Goal: Information Seeking & Learning: Learn about a topic

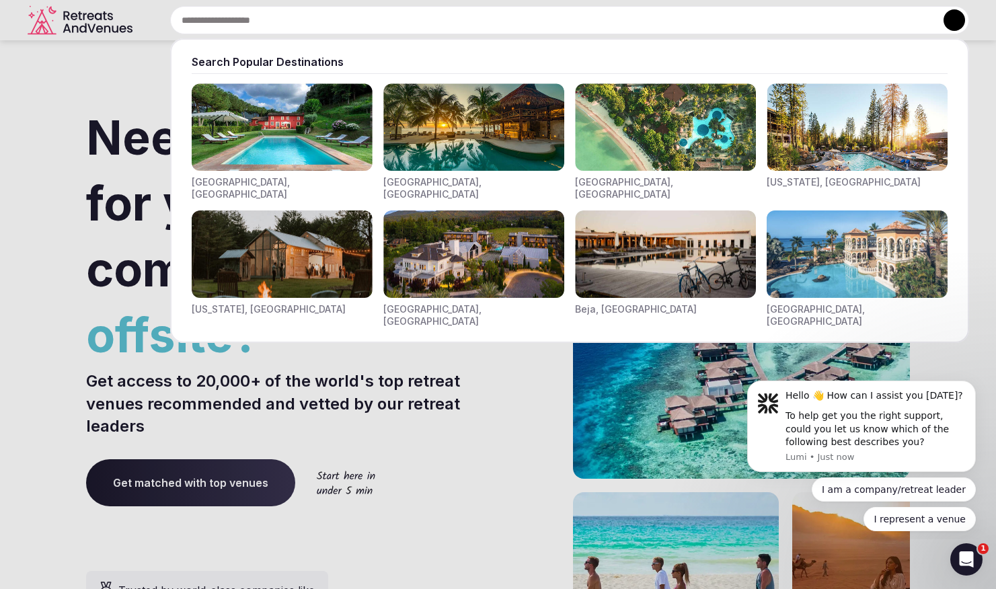
click at [278, 20] on div "Search Popular Destinations [GEOGRAPHIC_DATA], [GEOGRAPHIC_DATA] [GEOGRAPHIC_DA…" at bounding box center [553, 20] width 831 height 28
click at [451, 394] on div at bounding box center [498, 294] width 996 height 589
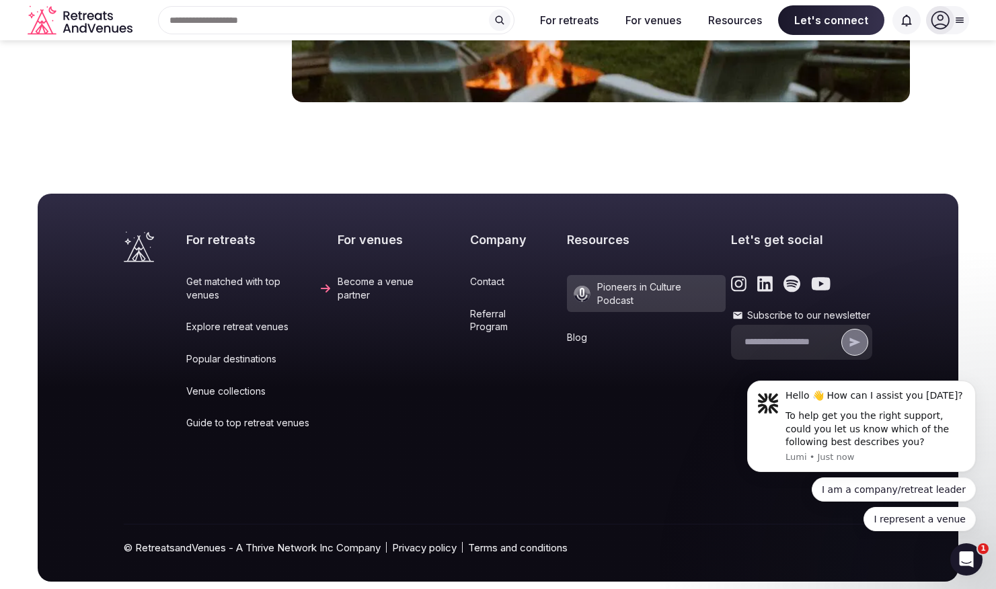
scroll to position [5586, 0]
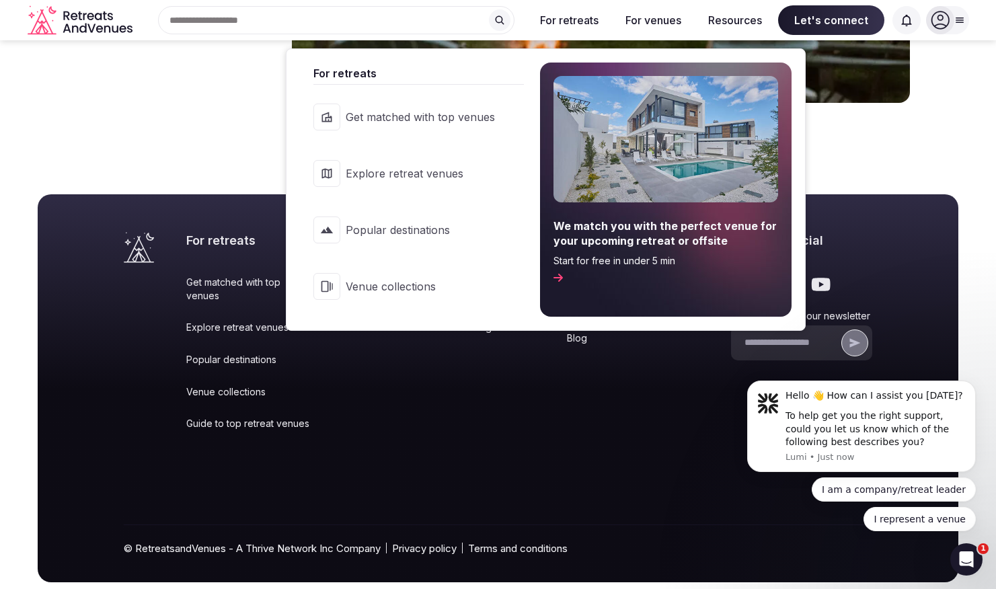
click at [432, 179] on span "Explore retreat venues" at bounding box center [420, 173] width 149 height 15
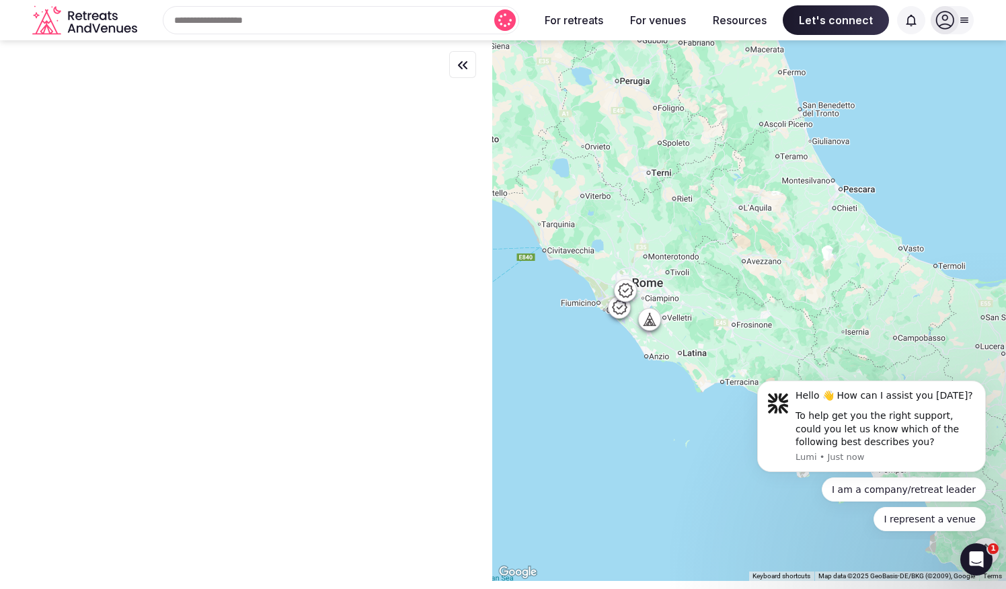
drag, startPoint x: 639, startPoint y: 233, endPoint x: 655, endPoint y: 210, distance: 28.0
click at [655, 210] on div at bounding box center [749, 310] width 514 height 541
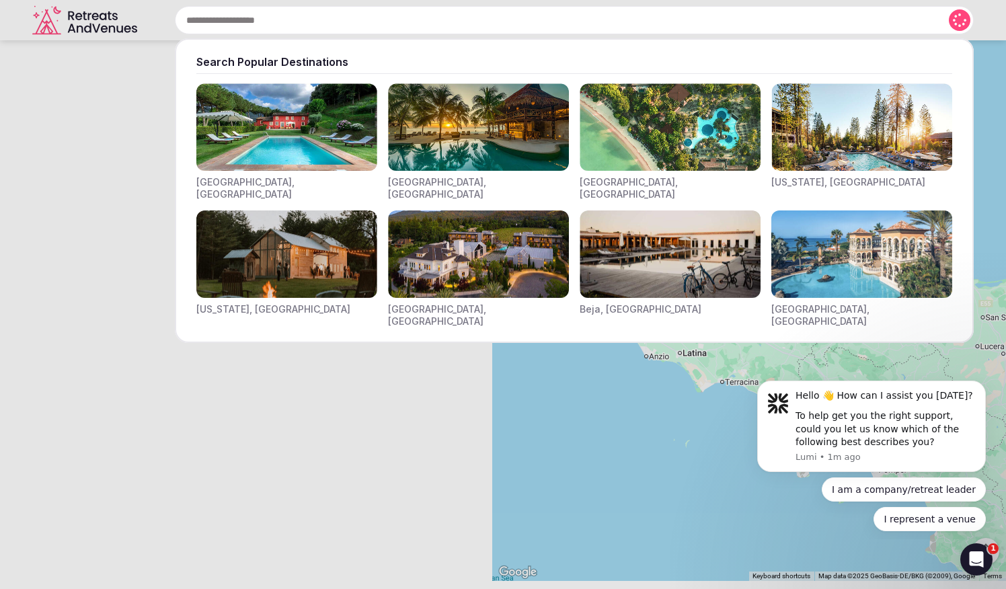
click at [346, 26] on input "text" at bounding box center [574, 20] width 799 height 28
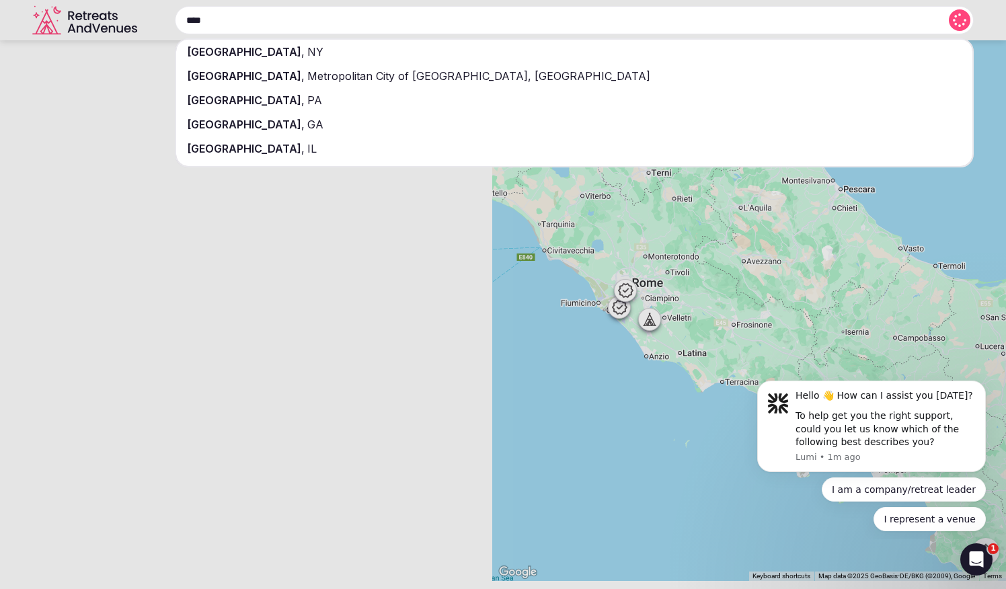
type input "****"
click at [336, 79] on span "Metropolitan City of [GEOGRAPHIC_DATA], [GEOGRAPHIC_DATA]" at bounding box center [478, 75] width 346 height 13
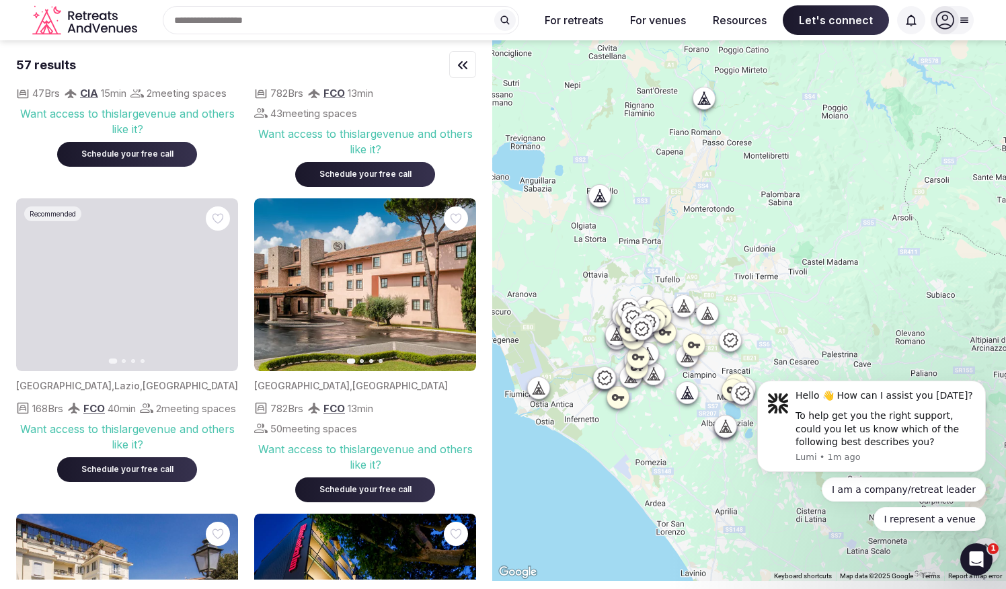
scroll to position [221, 0]
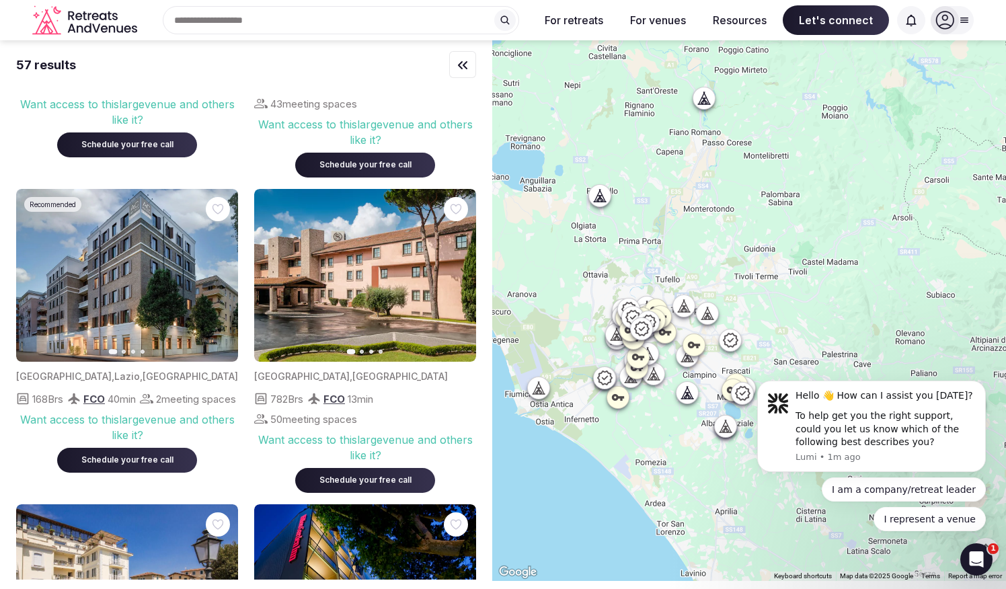
click at [603, 197] on icon at bounding box center [599, 195] width 13 height 13
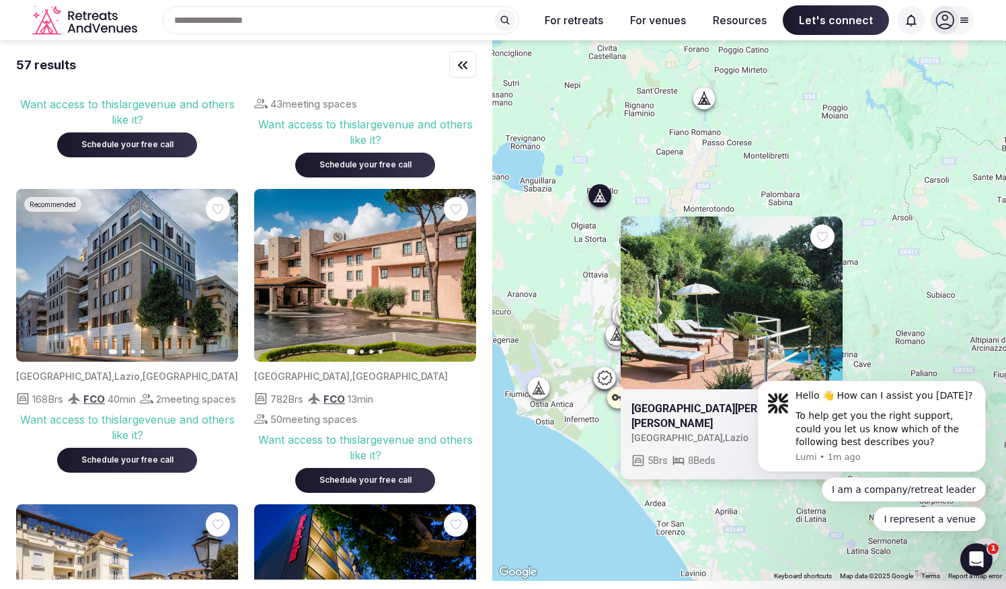
click at [710, 97] on icon at bounding box center [707, 98] width 6 height 12
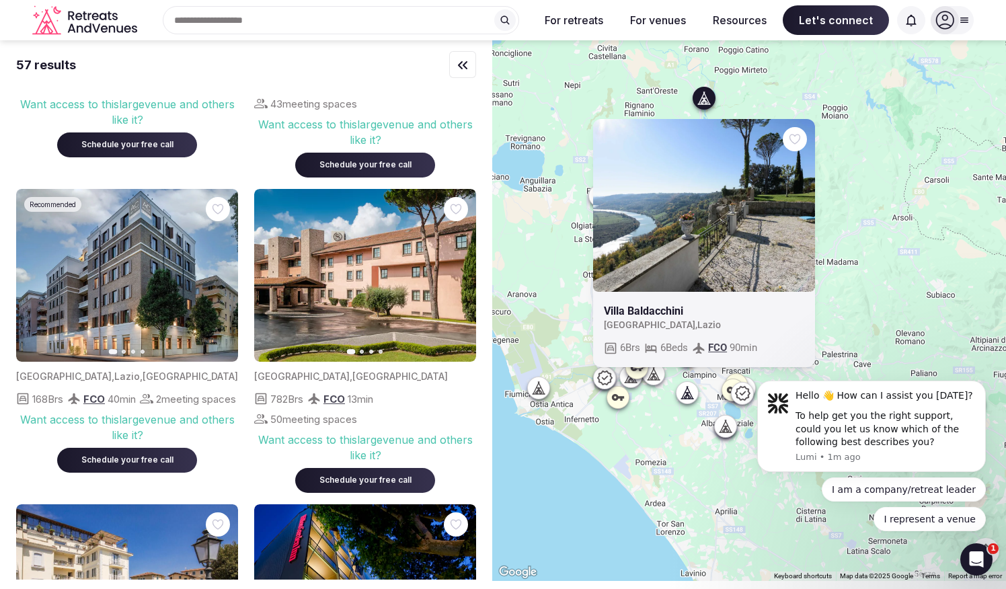
click at [541, 388] on icon at bounding box center [539, 387] width 4 height 1
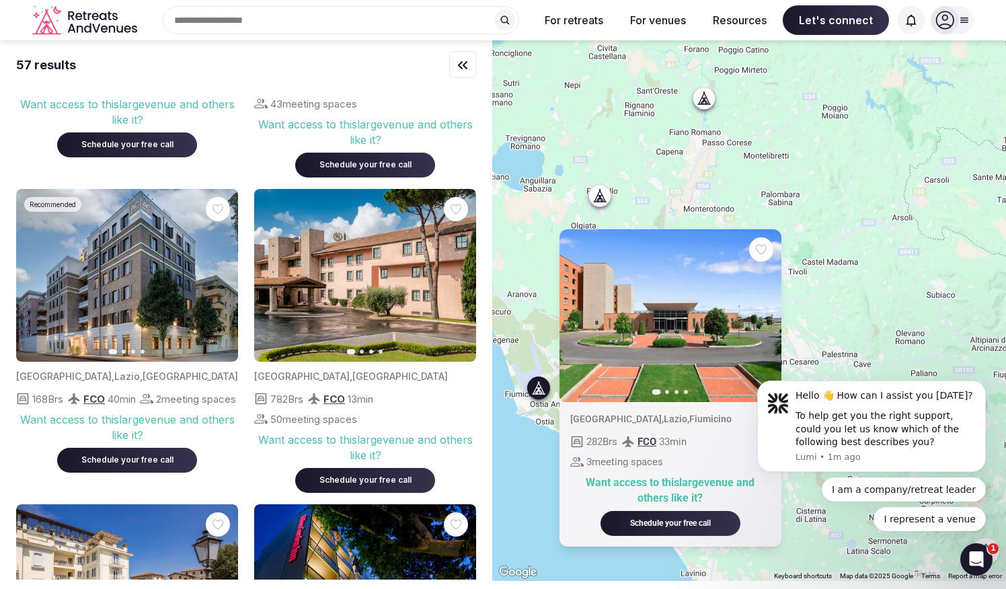
click at [862, 333] on div "Previous slide Next slide [GEOGRAPHIC_DATA] , [GEOGRAPHIC_DATA] , Fiumicino 282…" at bounding box center [749, 310] width 514 height 541
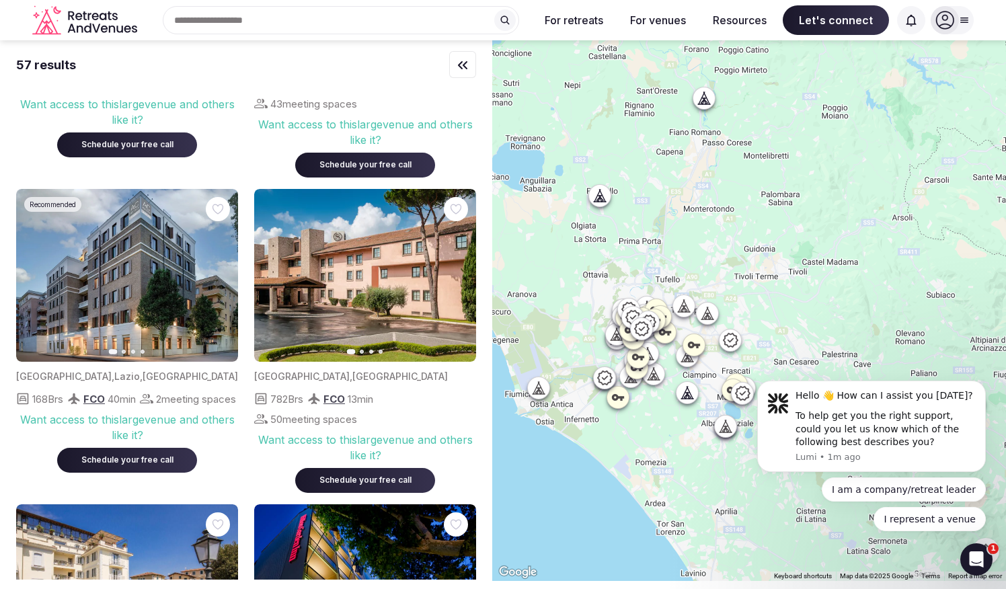
click at [604, 375] on icon at bounding box center [605, 378] width 16 height 16
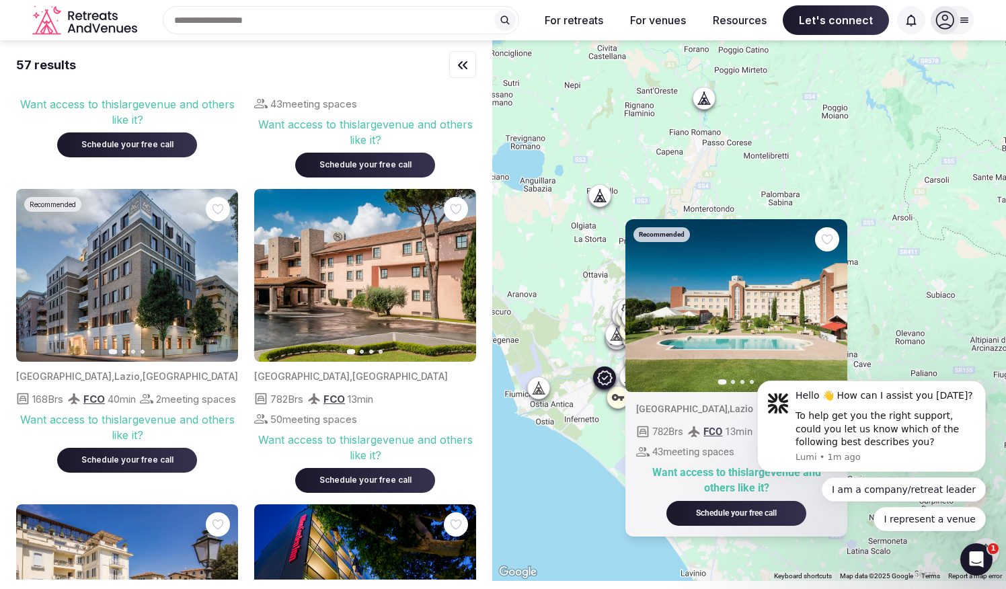
click at [600, 425] on div "Recommended Previous slide Next slide [GEOGRAPHIC_DATA] , [GEOGRAPHIC_DATA] 782…" at bounding box center [749, 310] width 514 height 541
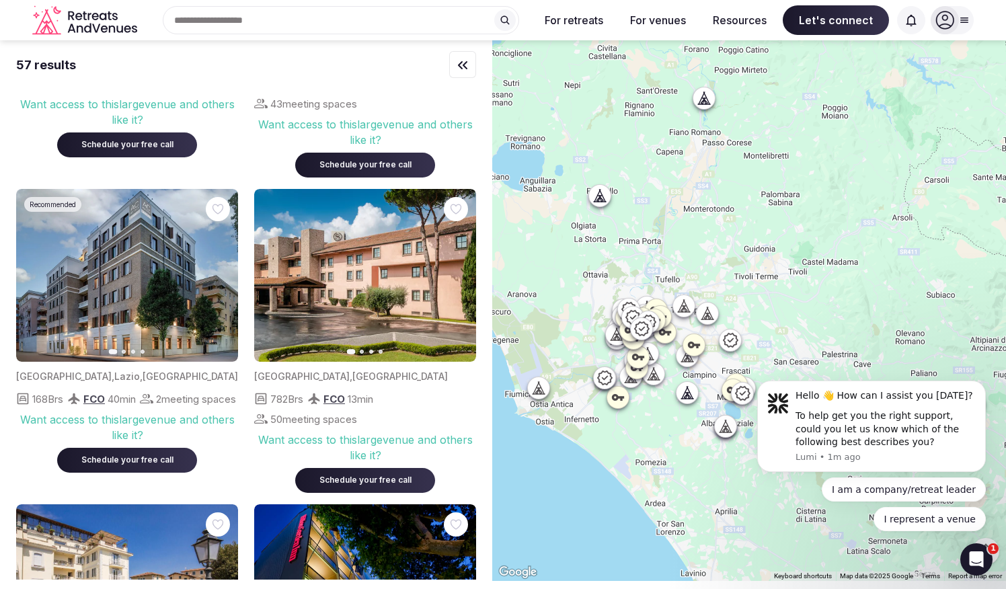
click at [632, 381] on icon at bounding box center [630, 376] width 13 height 13
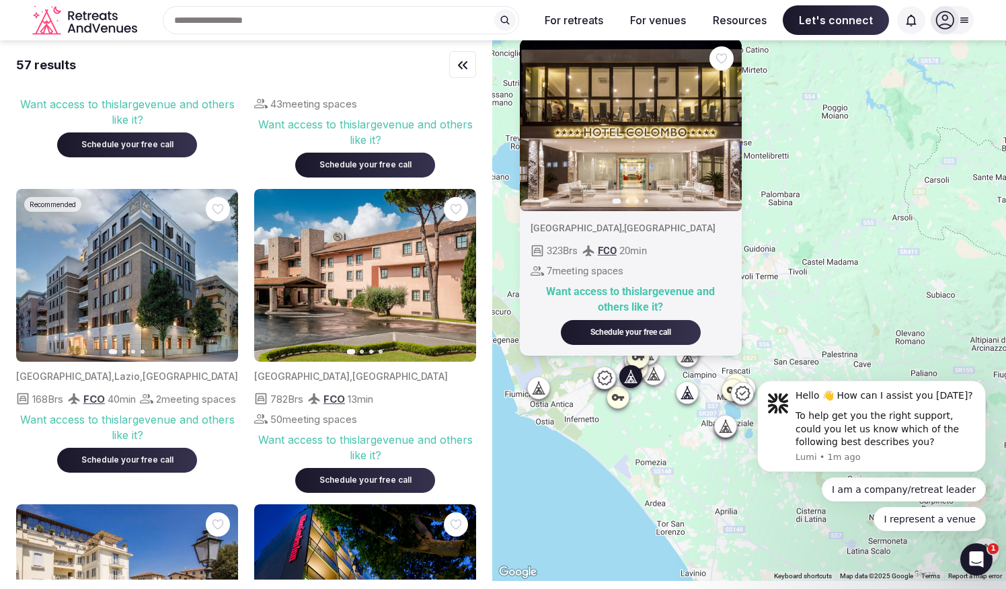
click at [655, 399] on div "Previous slide Next slide [GEOGRAPHIC_DATA] , [GEOGRAPHIC_DATA] 323 Brs FCO 20 …" at bounding box center [749, 310] width 514 height 541
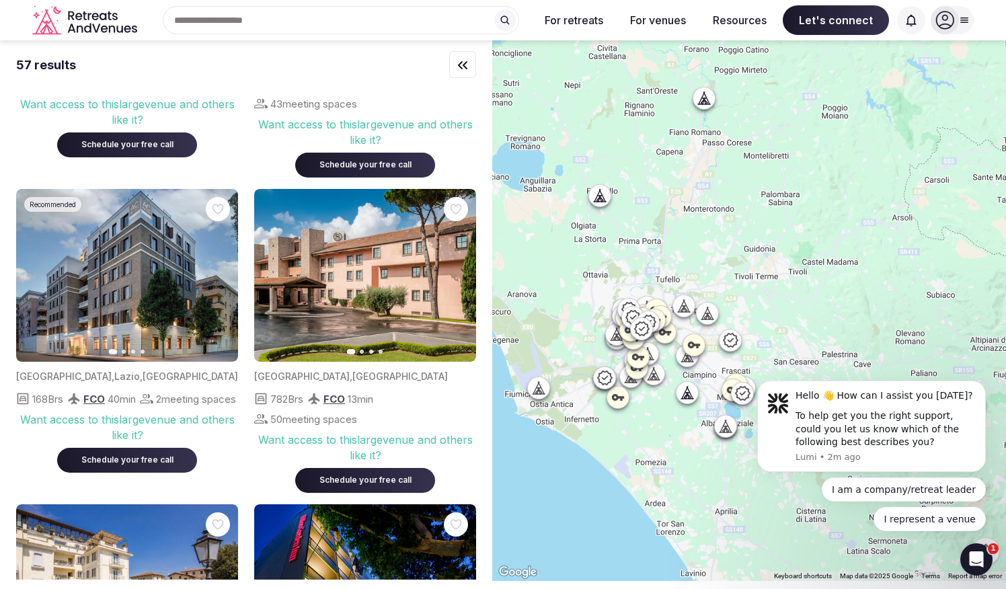
click at [742, 395] on body "Hello 👋 How can I assist you [DATE]? To help get you the right support, could y…" at bounding box center [871, 455] width 258 height 158
click at [742, 398] on icon at bounding box center [742, 393] width 15 height 14
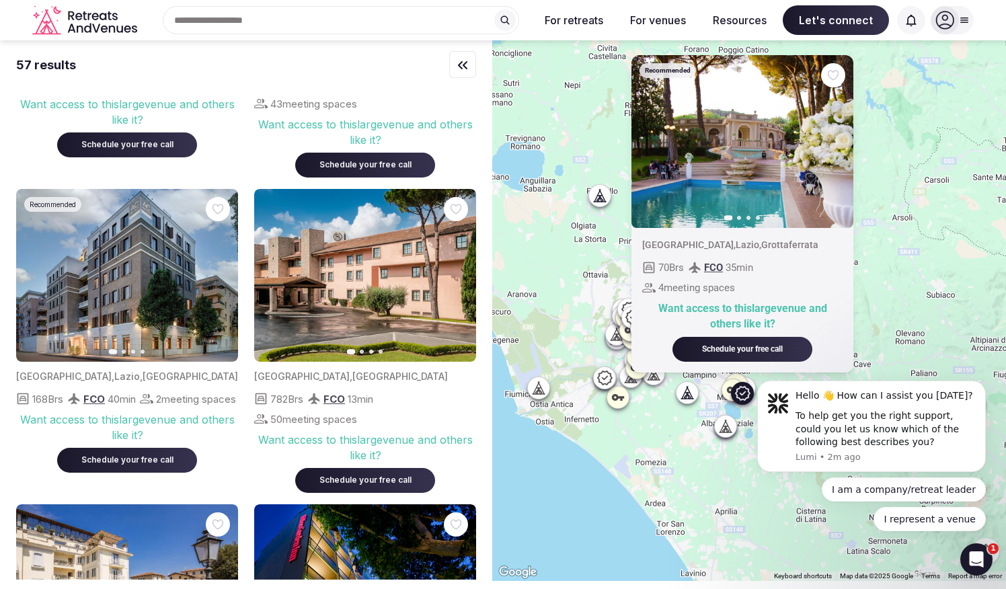
click at [843, 137] on button "Next slide" at bounding box center [835, 141] width 22 height 22
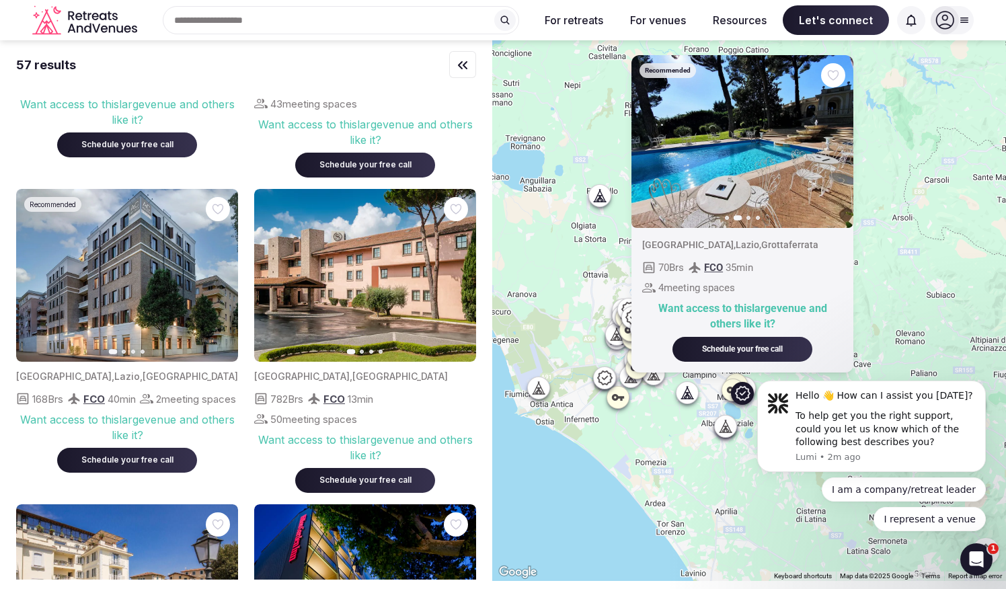
click at [840, 137] on icon "button" at bounding box center [834, 141] width 11 height 11
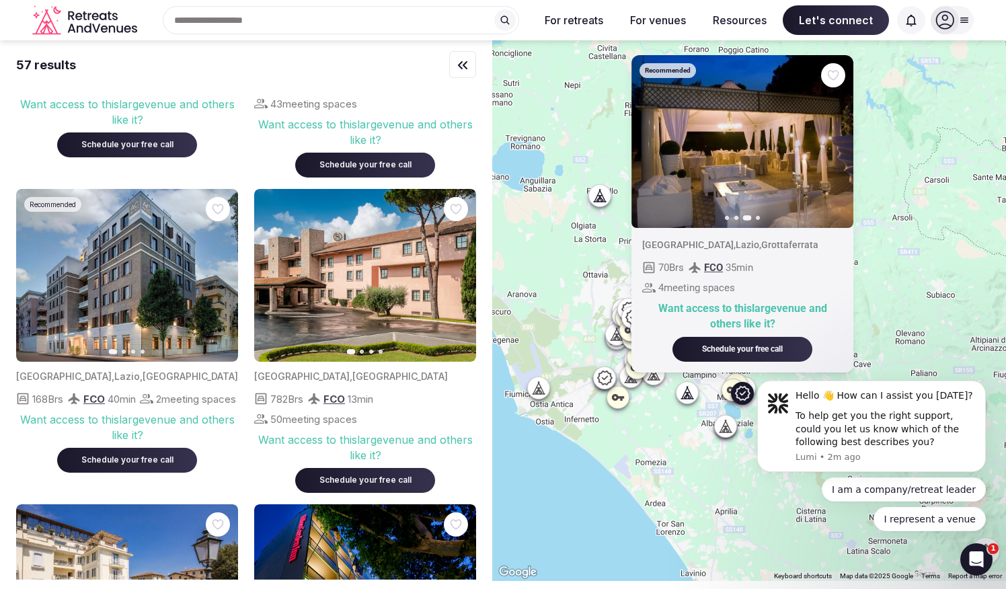
click at [840, 137] on icon "button" at bounding box center [834, 141] width 11 height 11
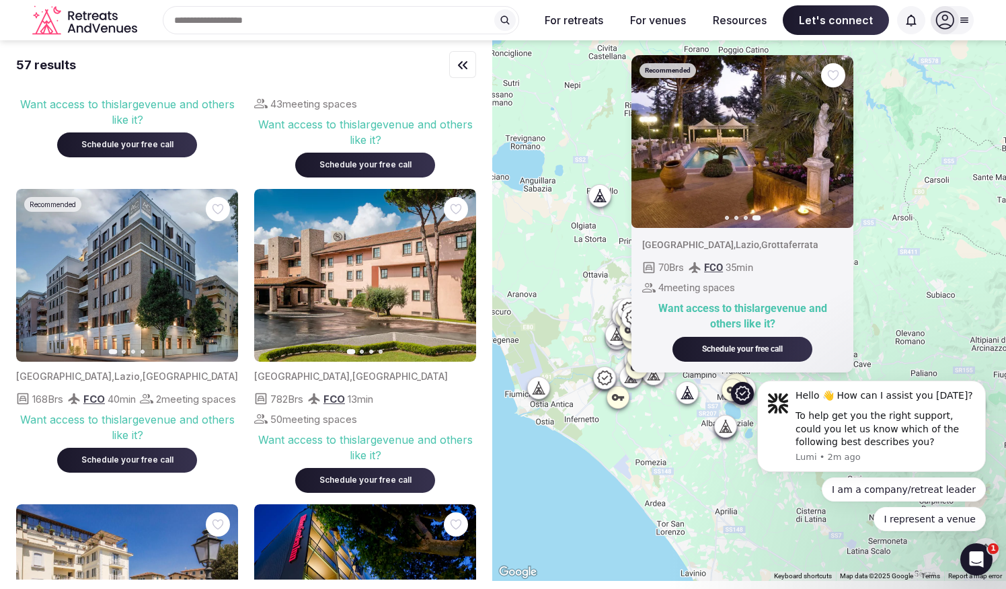
click at [744, 159] on img at bounding box center [742, 141] width 222 height 173
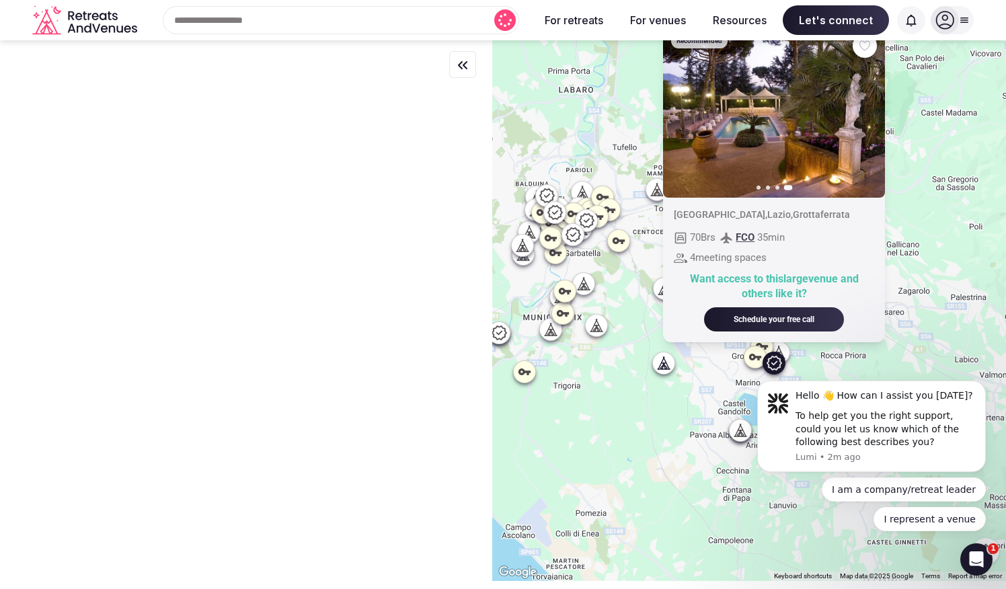
scroll to position [0, 0]
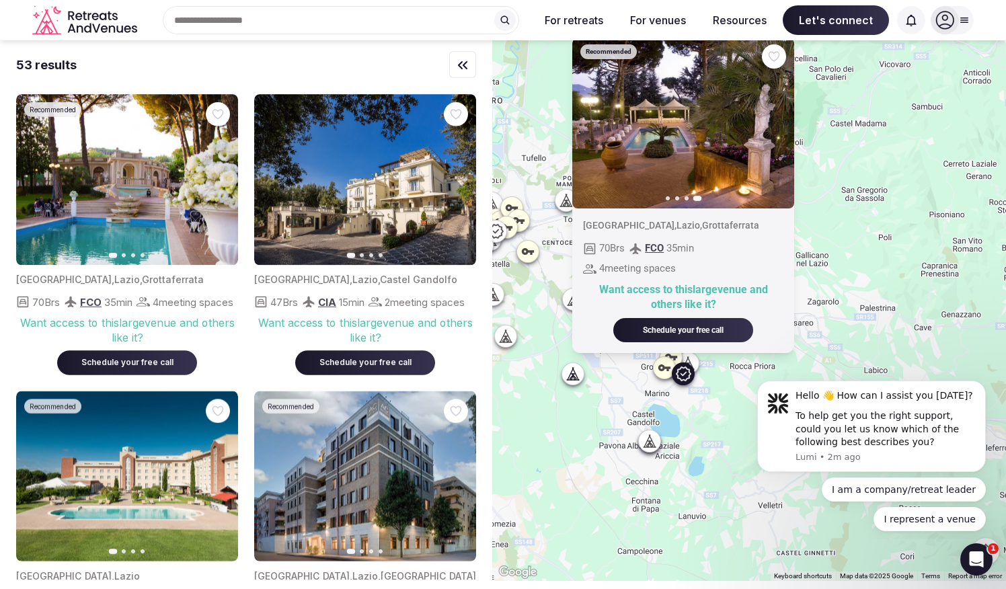
drag, startPoint x: 730, startPoint y: 377, endPoint x: 638, endPoint y: 388, distance: 93.4
click at [638, 388] on div "Recommended Previous slide Next slide [GEOGRAPHIC_DATA] , [GEOGRAPHIC_DATA] , G…" at bounding box center [749, 310] width 514 height 541
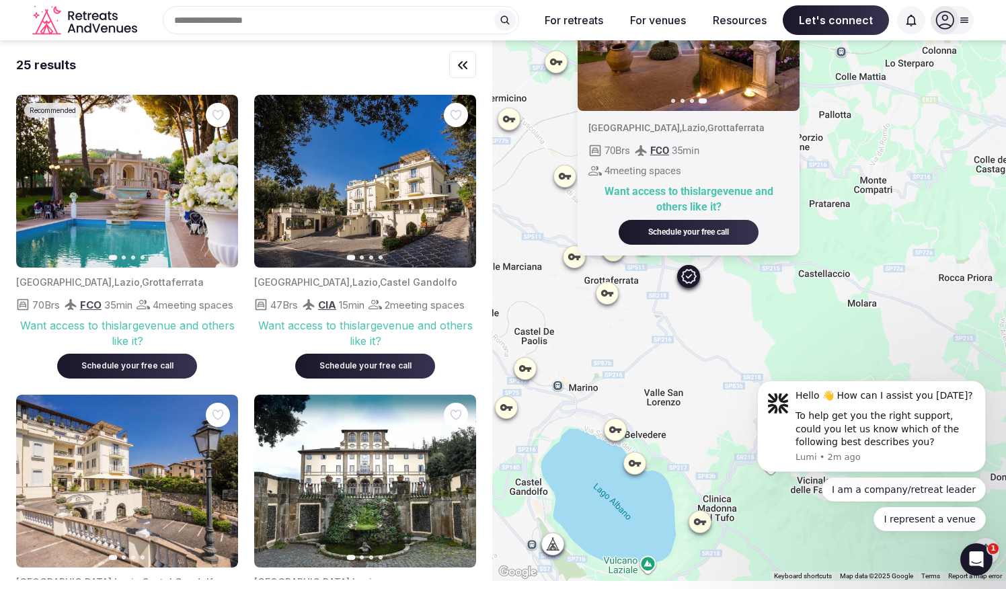
click at [683, 372] on div "Recommended Previous slide Next slide [GEOGRAPHIC_DATA] , [GEOGRAPHIC_DATA] , G…" at bounding box center [749, 310] width 514 height 541
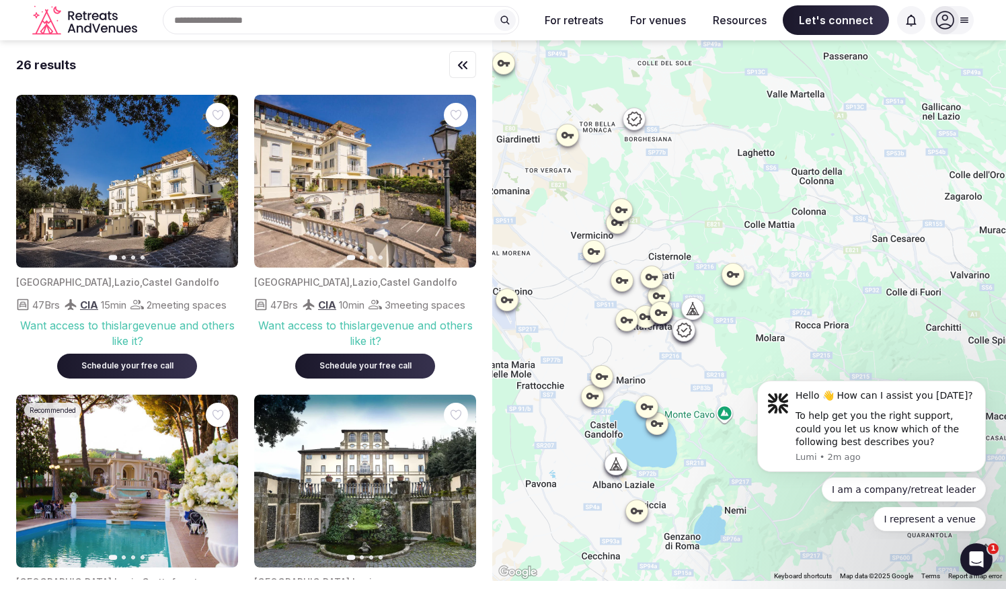
click at [698, 311] on icon at bounding box center [695, 309] width 6 height 12
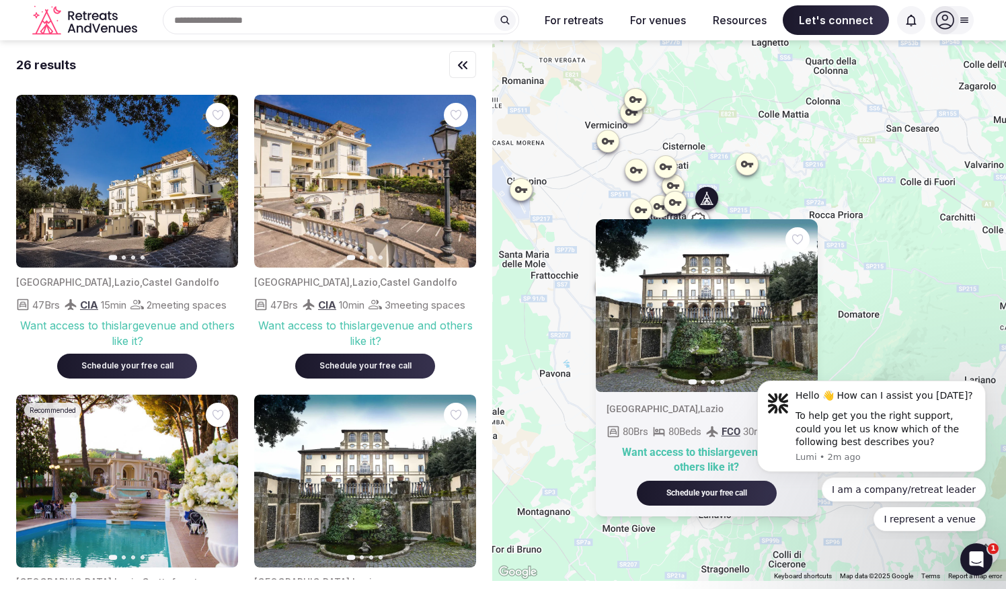
drag, startPoint x: 778, startPoint y: 276, endPoint x: 793, endPoint y: 157, distance: 119.3
click at [793, 157] on div "Previous slide Next slide [GEOGRAPHIC_DATA] , [GEOGRAPHIC_DATA] 80 Brs 80 Beds …" at bounding box center [749, 310] width 514 height 541
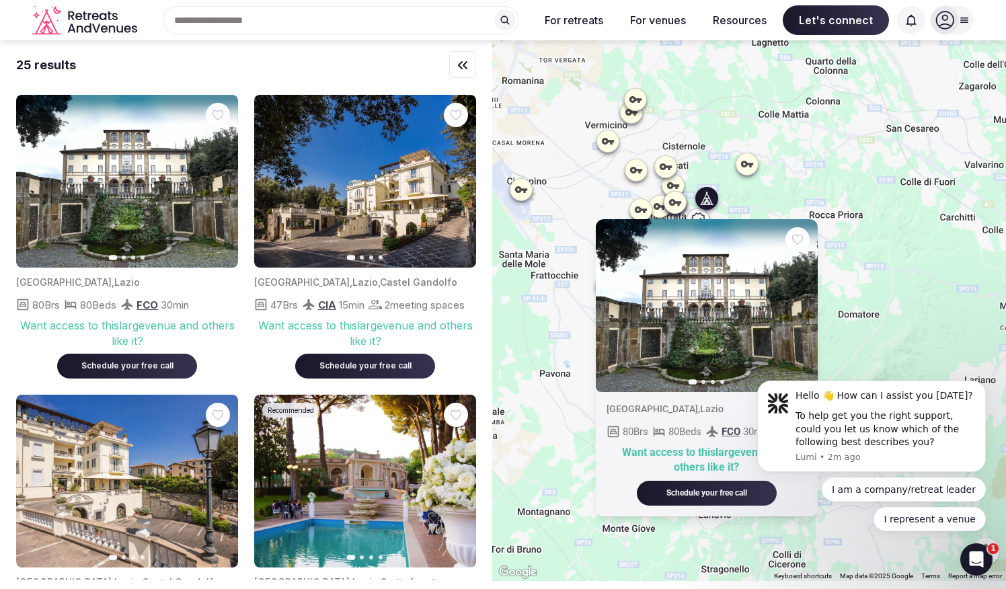
click at [571, 429] on div "Previous slide Next slide [GEOGRAPHIC_DATA] , [GEOGRAPHIC_DATA] 80 Brs 80 Beds …" at bounding box center [749, 310] width 514 height 541
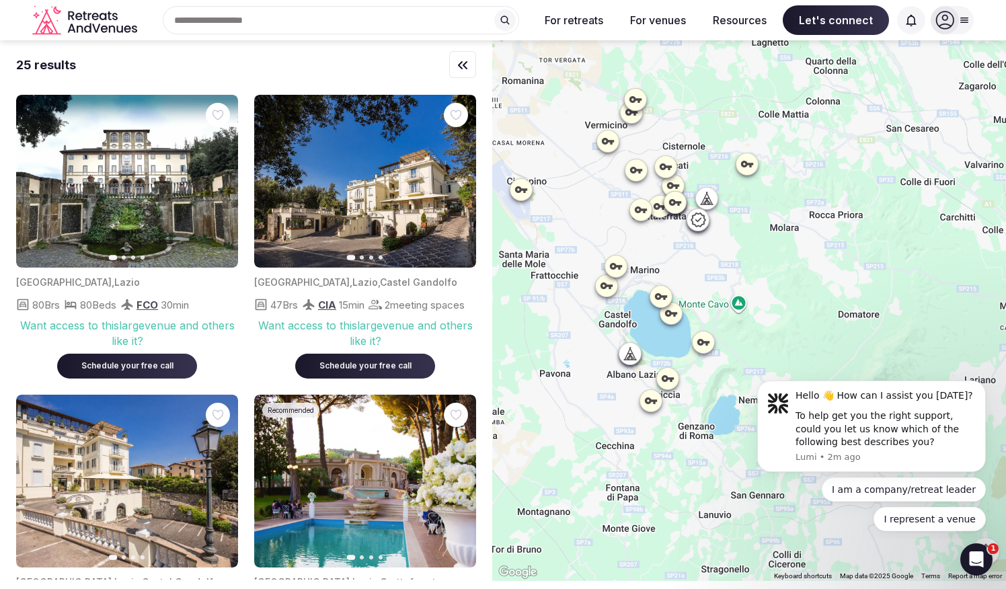
click at [634, 363] on div at bounding box center [630, 354] width 22 height 22
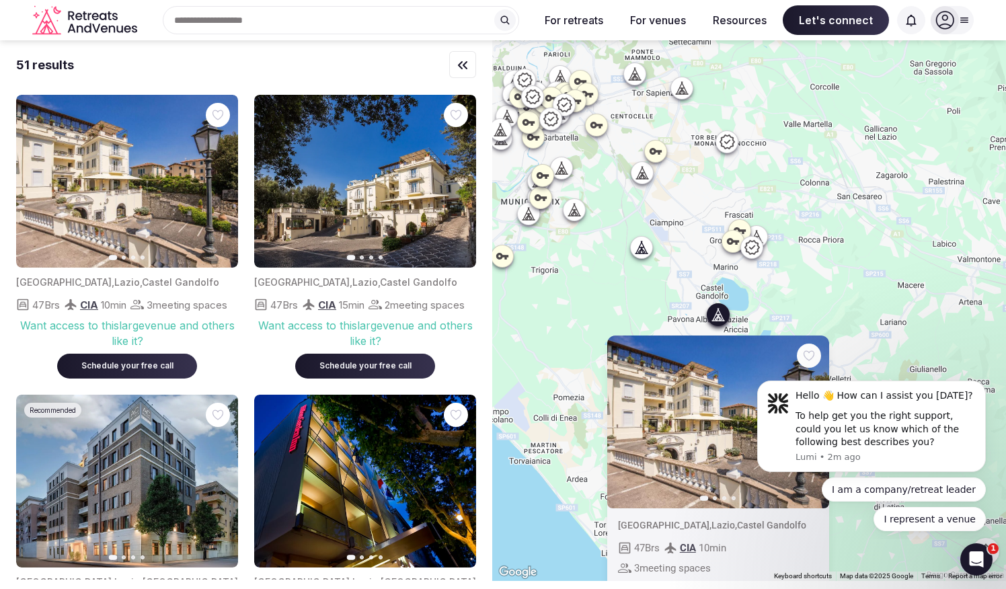
click at [648, 303] on div "Previous slide Next slide [GEOGRAPHIC_DATA] , [GEOGRAPHIC_DATA] , [GEOGRAPHIC_D…" at bounding box center [749, 310] width 514 height 541
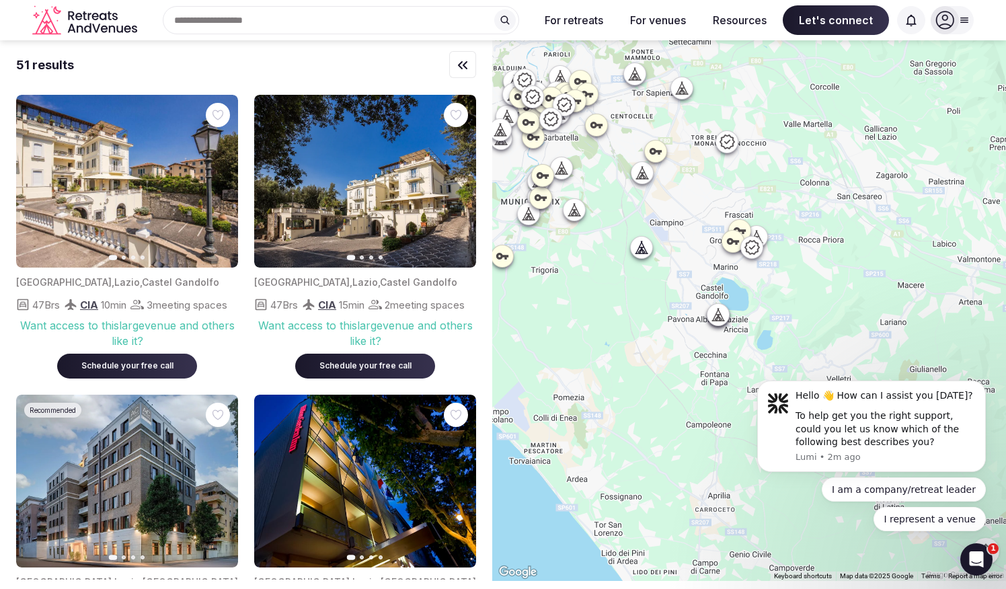
click at [646, 254] on icon at bounding box center [642, 254] width 12 height 0
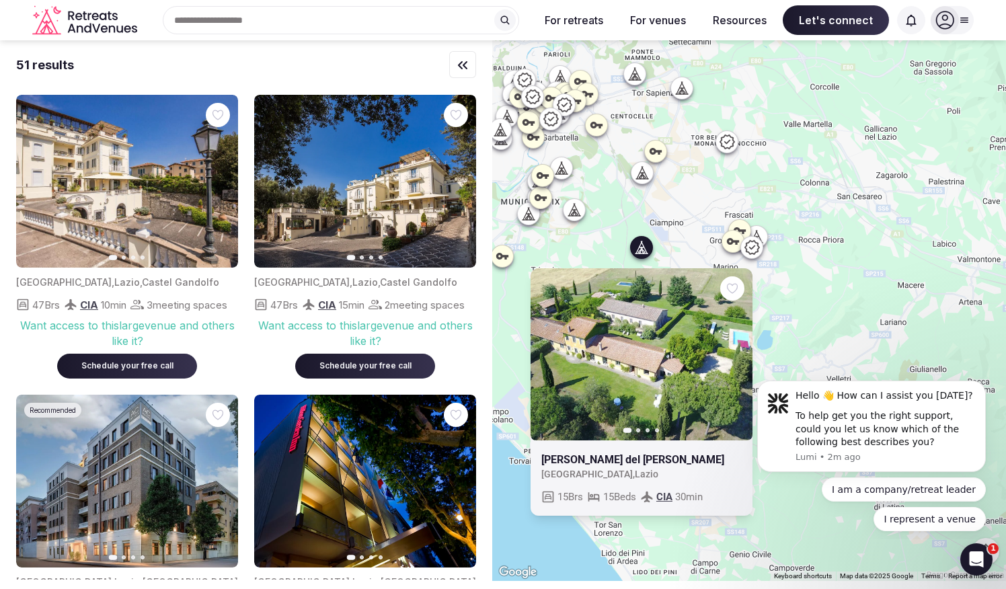
click at [739, 352] on icon "button" at bounding box center [733, 354] width 11 height 11
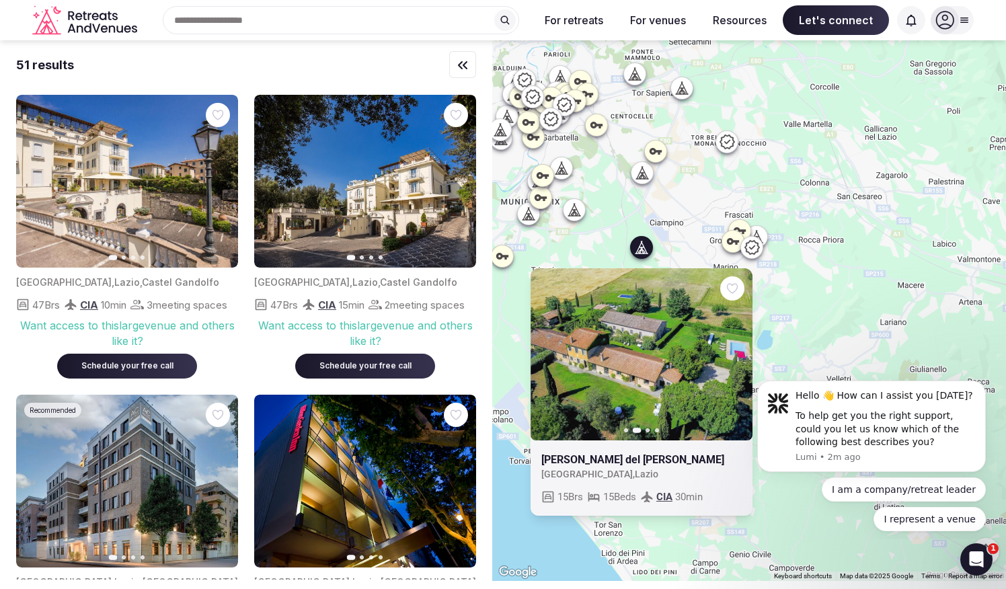
click at [739, 352] on icon "button" at bounding box center [733, 354] width 11 height 11
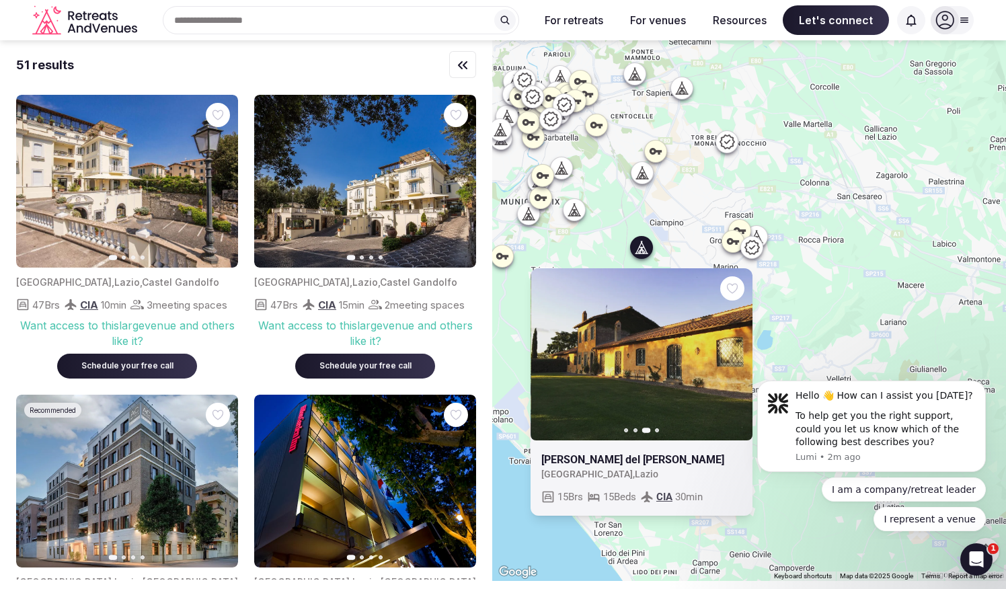
click at [737, 352] on icon "button" at bounding box center [734, 354] width 5 height 9
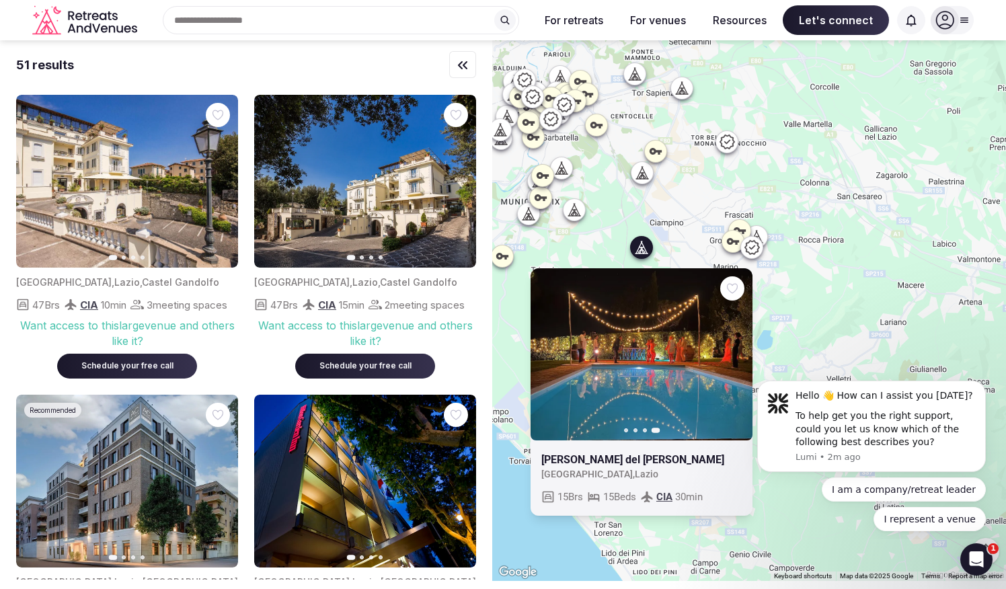
click at [813, 309] on div "Previous slide Next slide [PERSON_NAME][GEOGRAPHIC_DATA][PERSON_NAME] [GEOGRAPH…" at bounding box center [749, 310] width 514 height 541
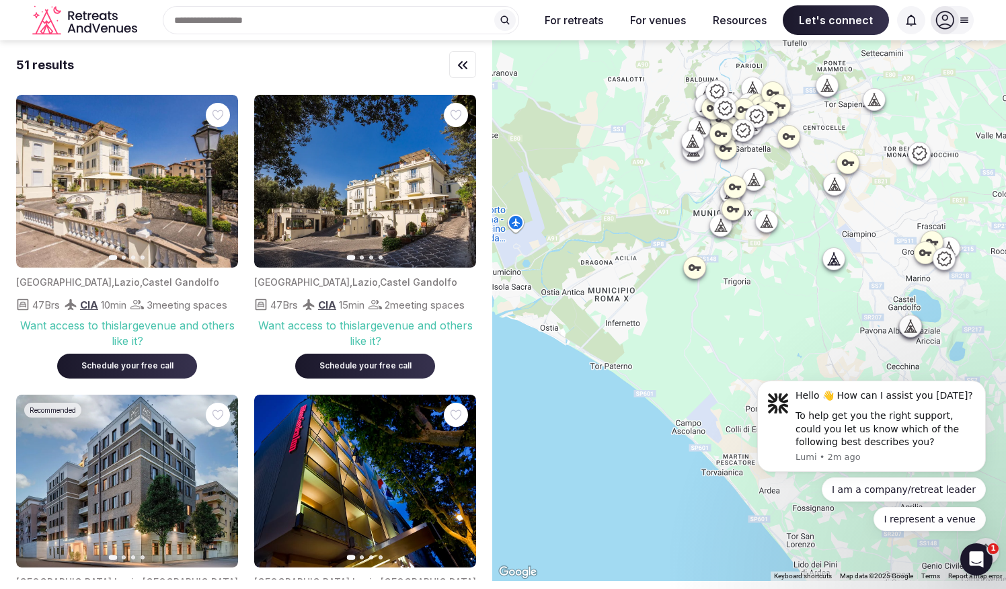
drag, startPoint x: 655, startPoint y: 328, endPoint x: 851, endPoint y: 340, distance: 196.7
click at [851, 340] on div at bounding box center [749, 310] width 514 height 541
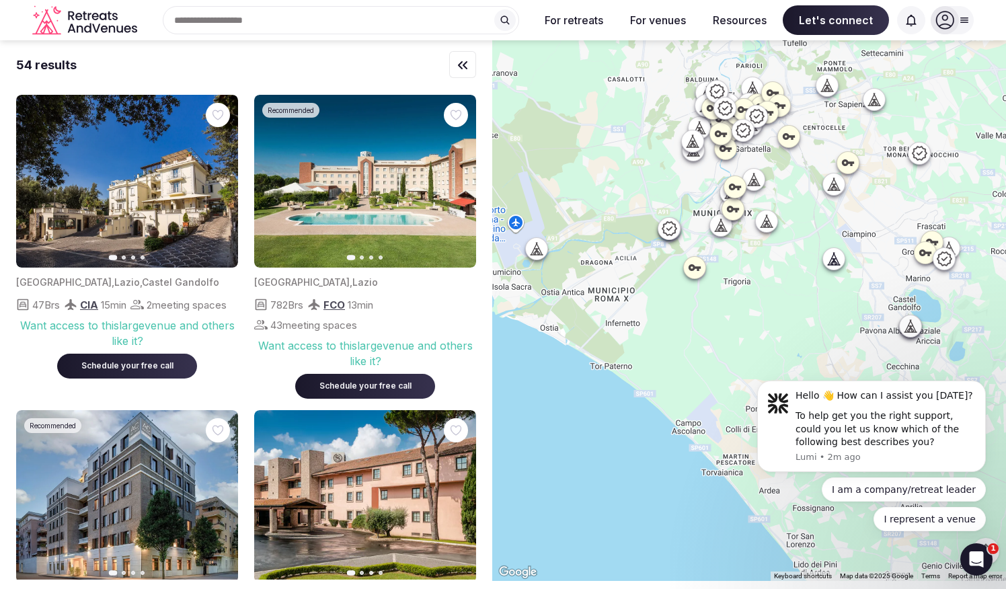
click at [773, 229] on div at bounding box center [767, 221] width 22 height 22
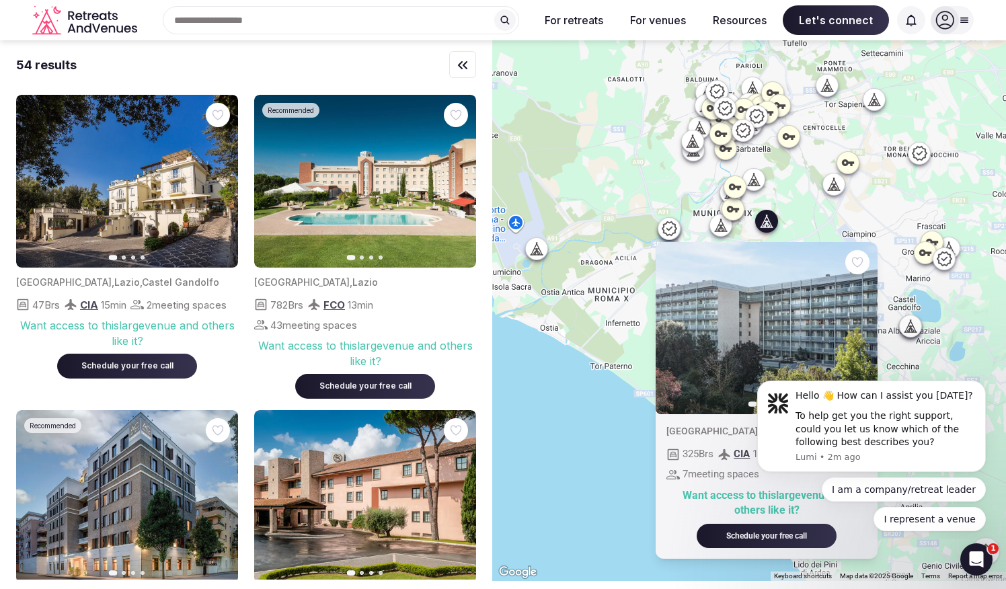
click at [840, 192] on div at bounding box center [834, 185] width 22 height 22
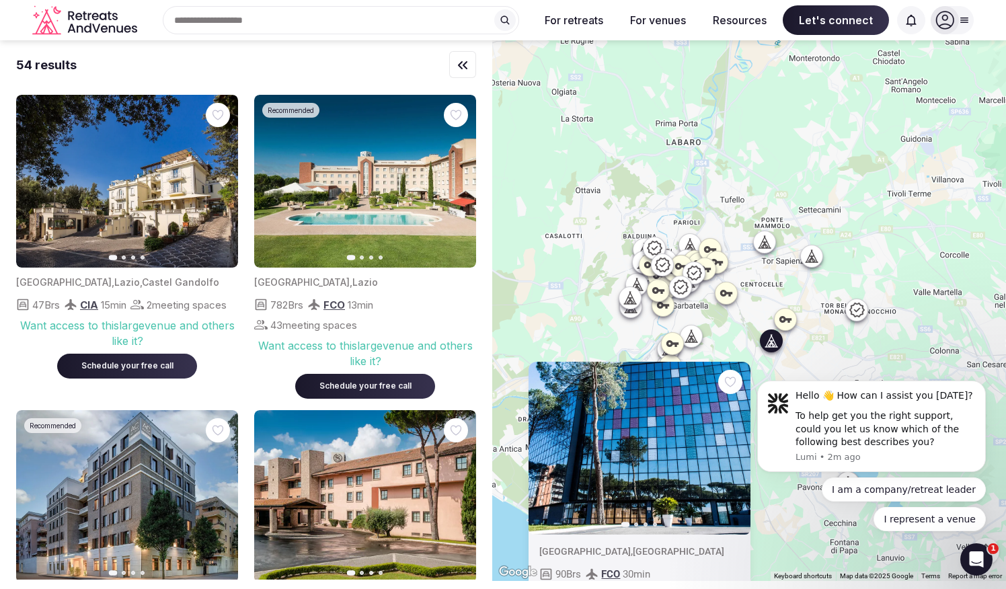
drag, startPoint x: 946, startPoint y: 116, endPoint x: 881, endPoint y: 275, distance: 172.0
click at [881, 275] on div "Previous slide Next slide [GEOGRAPHIC_DATA] , [GEOGRAPHIC_DATA] 90 Brs FCO 30 m…" at bounding box center [749, 310] width 514 height 541
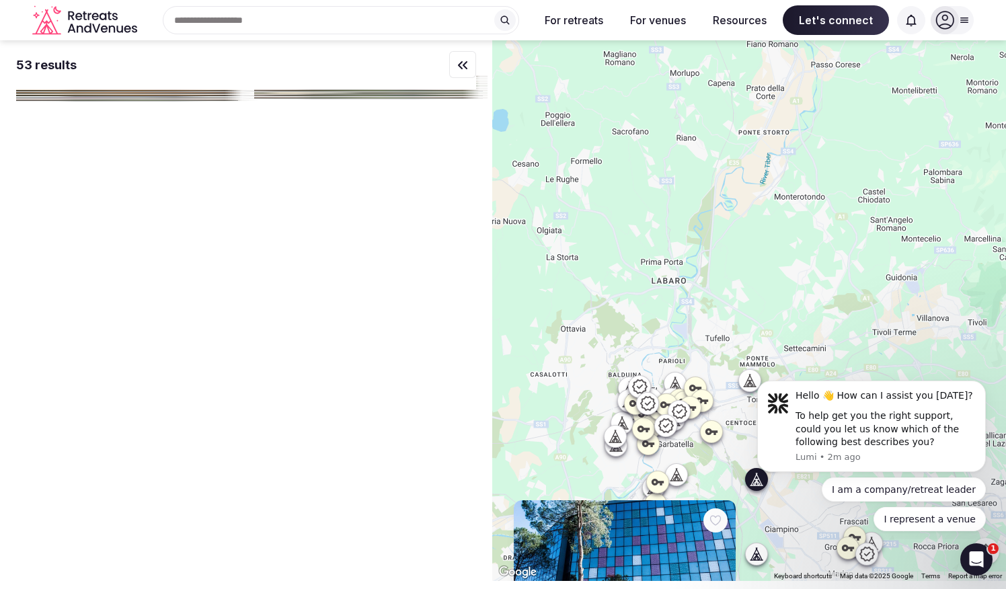
drag, startPoint x: 850, startPoint y: 127, endPoint x: 835, endPoint y: 268, distance: 141.3
click at [835, 268] on div "Previous slide Next slide [GEOGRAPHIC_DATA] , [GEOGRAPHIC_DATA] 90 Brs FCO 30 m…" at bounding box center [749, 310] width 514 height 541
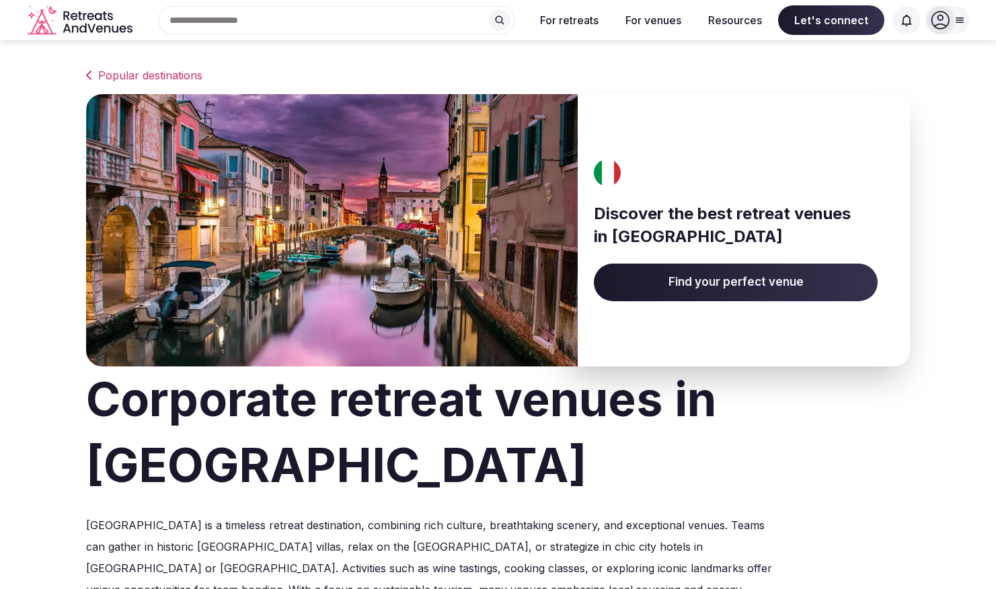
click at [721, 282] on span "Find your perfect venue" at bounding box center [736, 283] width 284 height 38
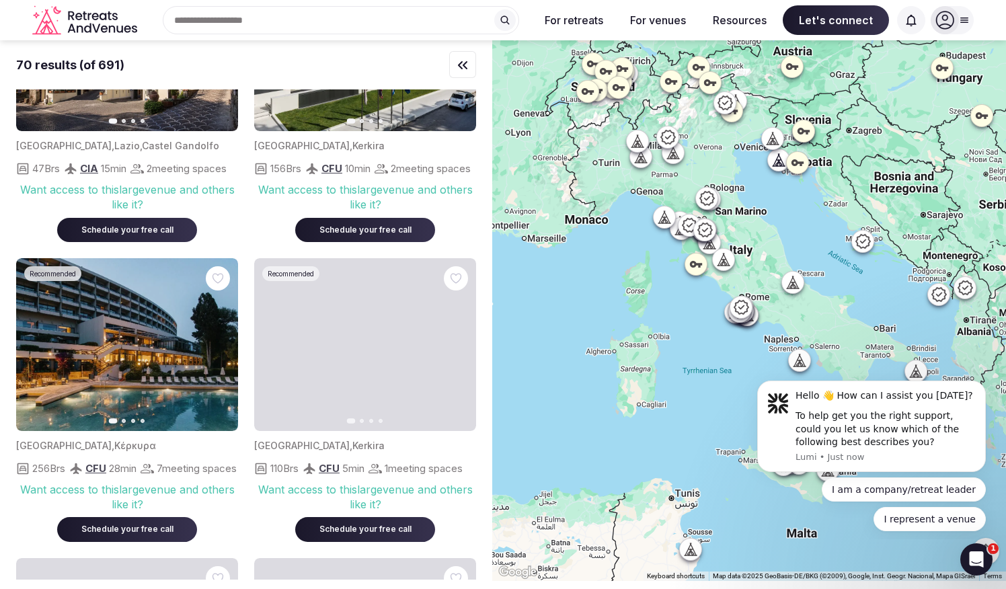
scroll to position [382, 0]
